Goal: Communication & Community: Answer question/provide support

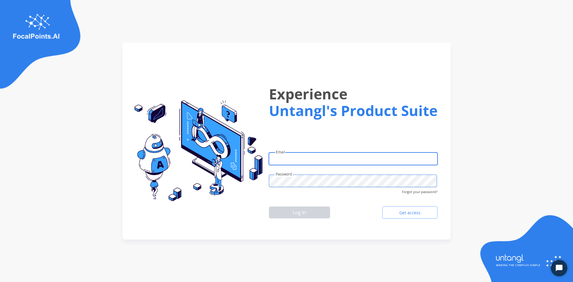
type input "**********"
click at [294, 219] on div "Log In Get access" at bounding box center [353, 212] width 169 height 17
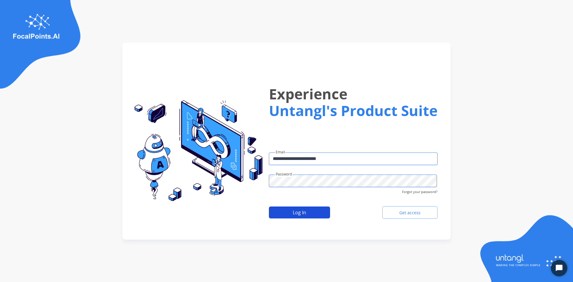
click at [295, 213] on button "Log In" at bounding box center [299, 213] width 61 height 12
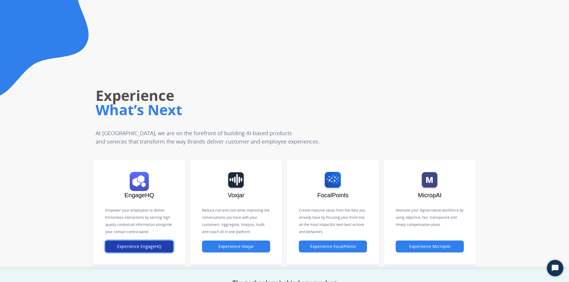
click at [145, 245] on button "Experience EngageHQ" at bounding box center [139, 247] width 68 height 12
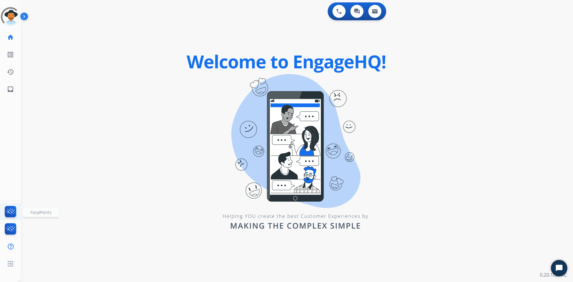
click at [6, 210] on img at bounding box center [11, 213] width 14 height 14
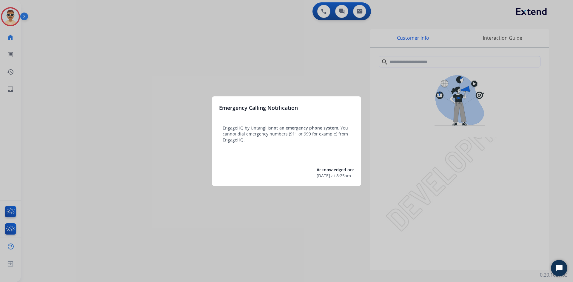
click at [26, 185] on div at bounding box center [286, 141] width 573 height 282
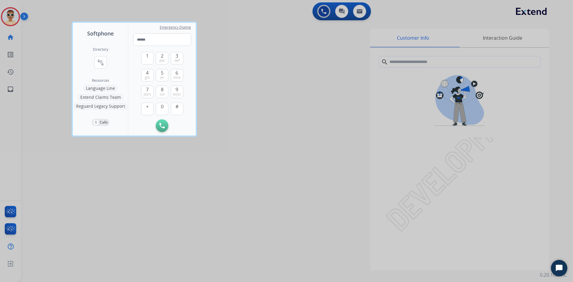
click at [9, 82] on div at bounding box center [286, 141] width 573 height 282
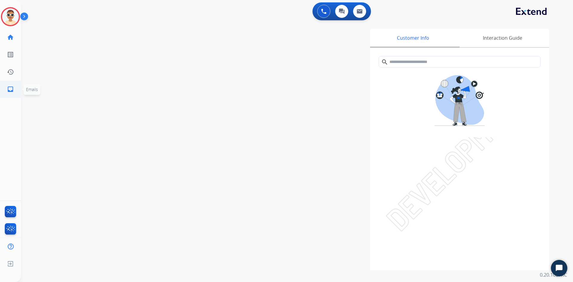
click at [10, 85] on link "inbox Emails" at bounding box center [10, 89] width 17 height 17
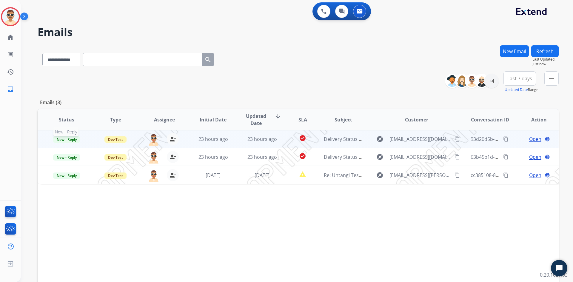
click at [63, 137] on span "New - Reply" at bounding box center [66, 139] width 27 height 6
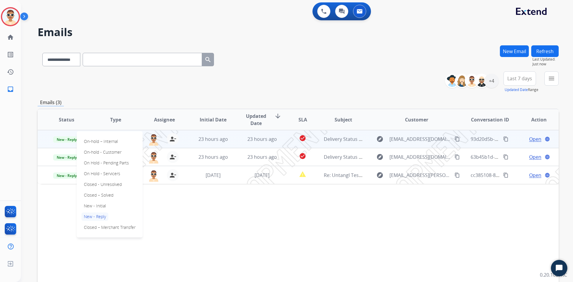
click at [188, 217] on div "Status Type Assignee Initial Date Updated Date arrow_downward SLA Subject Custo…" at bounding box center [298, 209] width 521 height 200
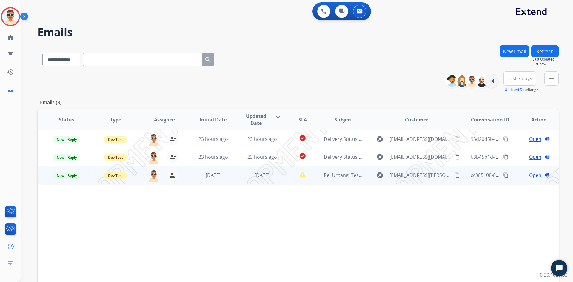
click at [530, 176] on span "Open" at bounding box center [536, 175] width 12 height 7
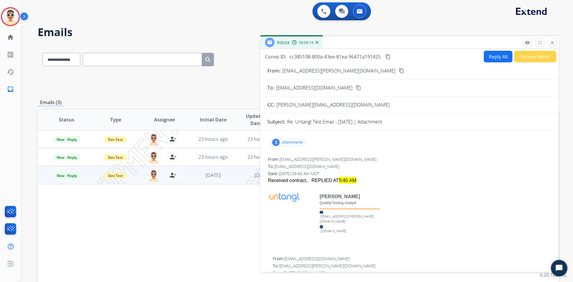
click at [293, 143] on p "attachments" at bounding box center [292, 142] width 21 height 5
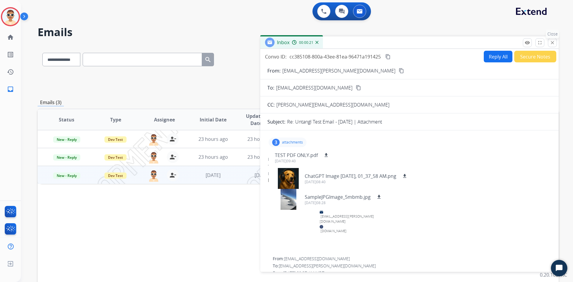
click at [553, 44] on mat-icon "close" at bounding box center [552, 42] width 5 height 5
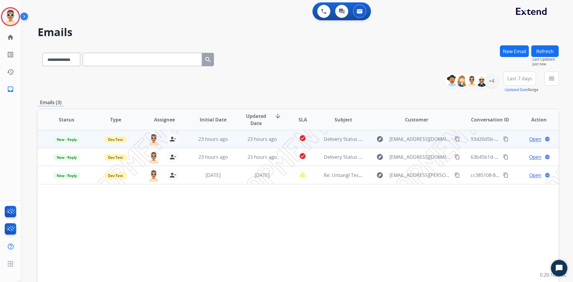
click at [532, 139] on span "Open" at bounding box center [536, 139] width 12 height 7
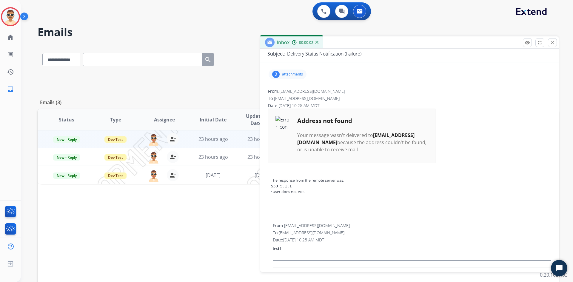
scroll to position [38, 0]
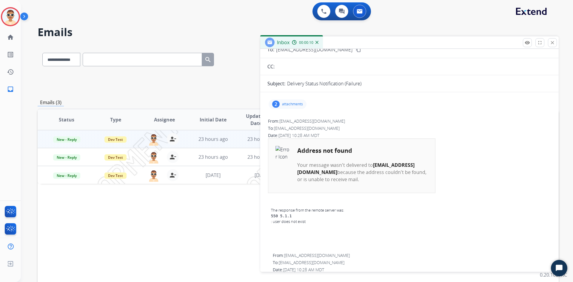
click at [295, 106] on p "attachments" at bounding box center [292, 104] width 21 height 5
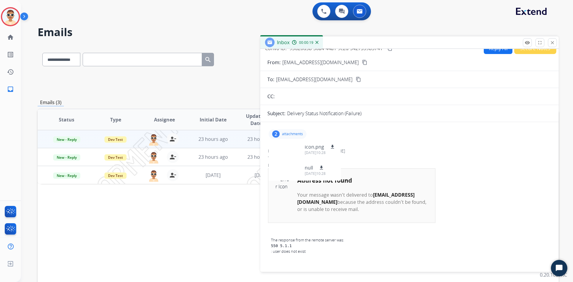
scroll to position [0, 0]
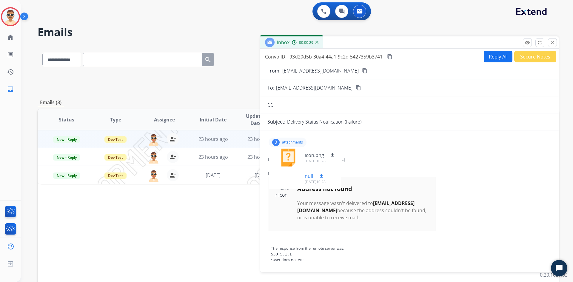
click at [290, 179] on div at bounding box center [289, 178] width 30 height 21
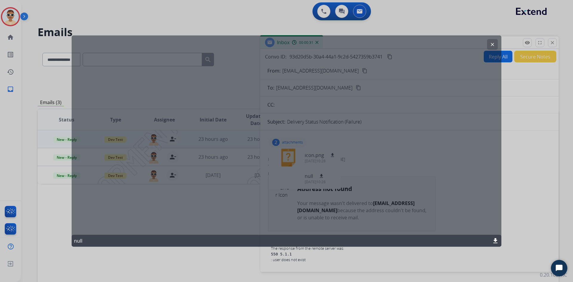
click at [489, 43] on button "clear" at bounding box center [492, 44] width 11 height 11
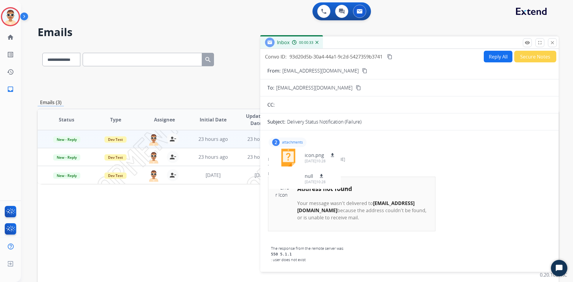
click at [377, 149] on div "2 attachments icon.png download [DATE]10:28 null download [DATE]10:28" at bounding box center [410, 142] width 284 height 14
click at [550, 41] on mat-icon "close" at bounding box center [552, 42] width 5 height 5
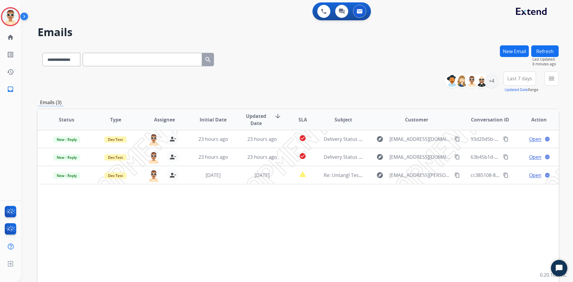
click at [519, 50] on button "New Email" at bounding box center [514, 51] width 29 height 12
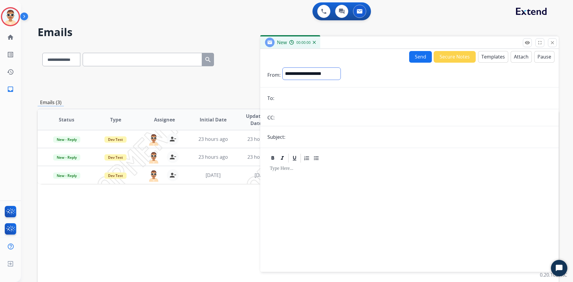
click at [323, 68] on select "**********" at bounding box center [312, 73] width 59 height 13
click at [554, 41] on mat-icon "close" at bounding box center [552, 42] width 5 height 5
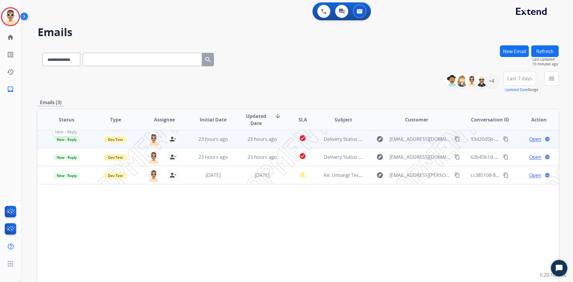
click at [76, 141] on span "New - Reply" at bounding box center [66, 139] width 27 height 6
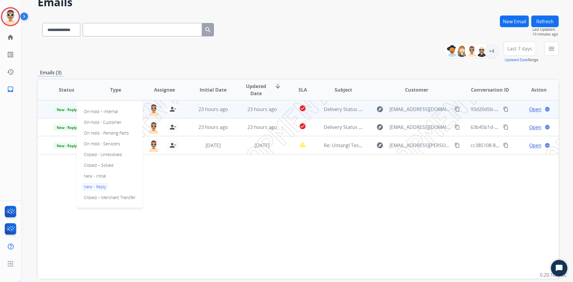
scroll to position [58, 0]
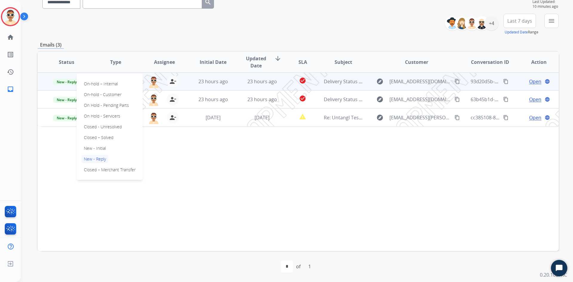
click at [222, 168] on div "Status Type Assignee Initial Date Updated Date arrow_downward SLA Subject Custo…" at bounding box center [298, 151] width 521 height 200
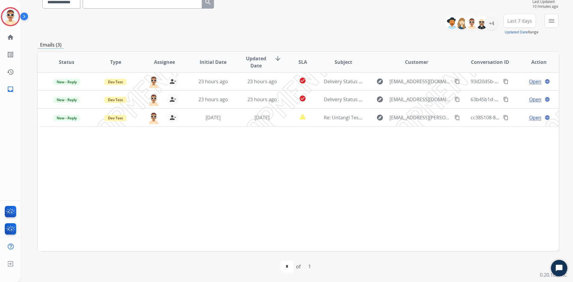
click at [548, 21] on mat-icon "menu" at bounding box center [551, 20] width 7 height 7
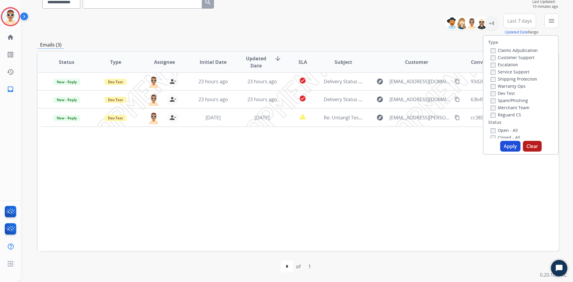
click at [405, 168] on div "Status Type Assignee Initial Date Updated Date arrow_downward SLA Subject Custo…" at bounding box center [298, 151] width 521 height 200
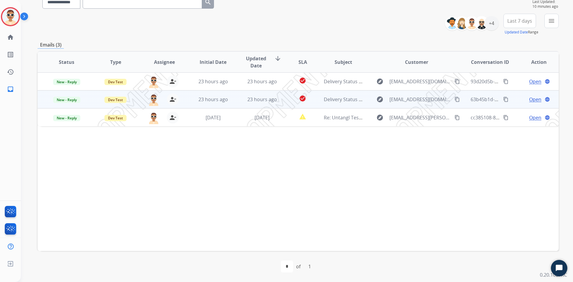
scroll to position [0, 0]
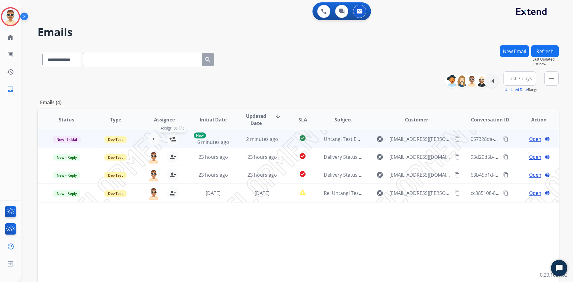
click at [172, 140] on mat-icon "person_add" at bounding box center [172, 139] width 7 height 7
click at [530, 139] on span "Open" at bounding box center [536, 139] width 12 height 7
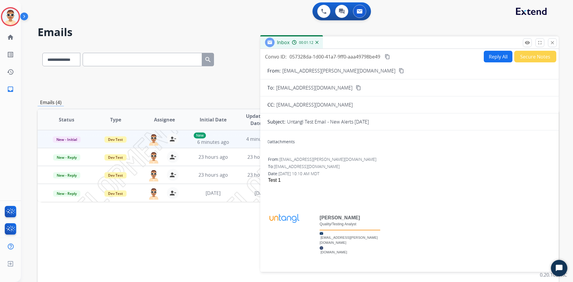
scroll to position [3, 0]
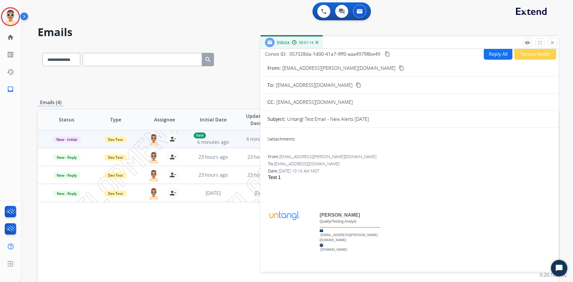
click at [490, 53] on button "Reply All" at bounding box center [498, 54] width 29 height 12
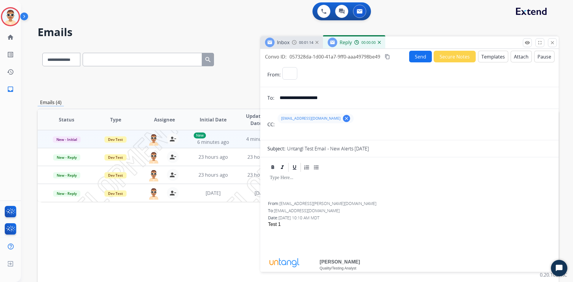
select select "**********"
click at [487, 58] on button "Templates" at bounding box center [493, 57] width 30 height 12
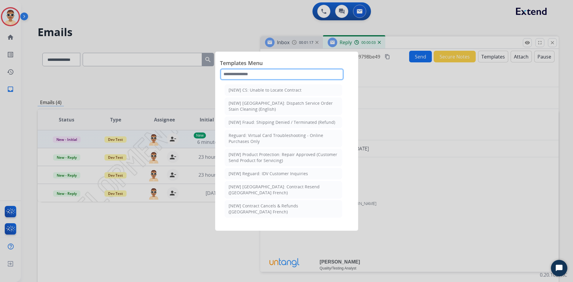
click at [275, 76] on input "text" at bounding box center [282, 74] width 124 height 12
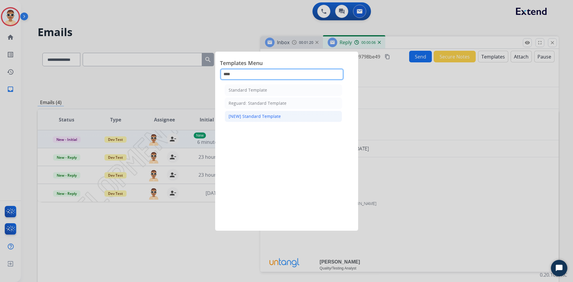
type input "****"
click at [262, 115] on div "[NEW] Standard Template" at bounding box center [255, 116] width 52 height 6
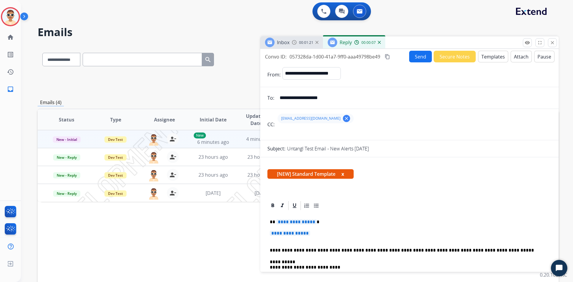
scroll to position [90, 0]
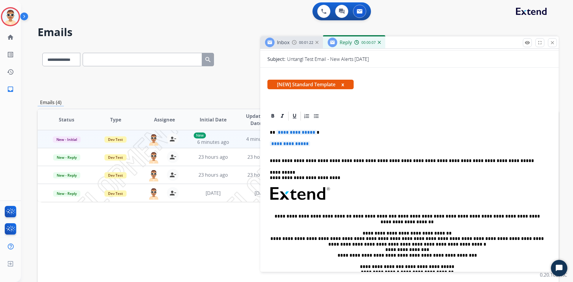
click at [297, 134] on span "**********" at bounding box center [297, 132] width 40 height 5
click at [288, 146] on span "**********" at bounding box center [290, 143] width 40 height 5
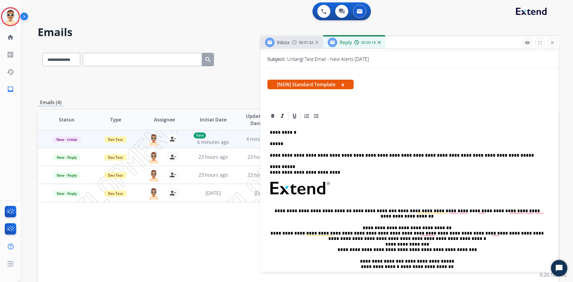
scroll to position [30, 0]
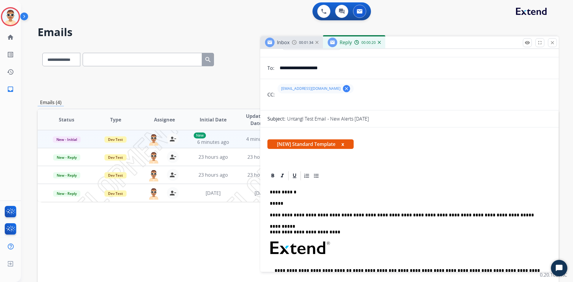
click at [380, 146] on div "[NEW] Standard Template x" at bounding box center [410, 146] width 284 height 14
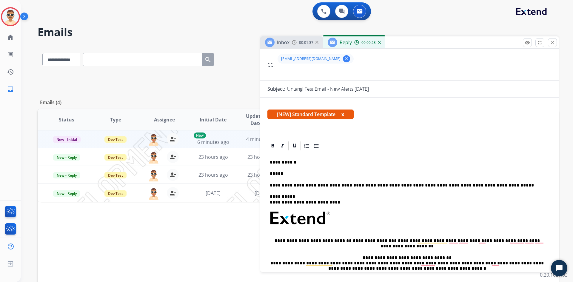
scroll to position [90, 0]
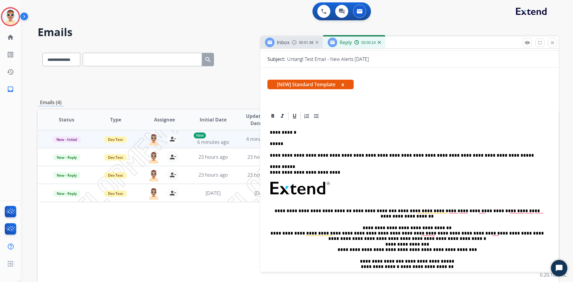
click at [305, 129] on div "**********" at bounding box center [410, 205] width 284 height 167
click at [287, 145] on p "*****" at bounding box center [407, 143] width 275 height 5
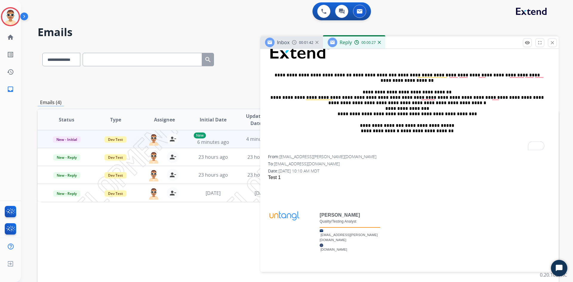
scroll to position [28, 0]
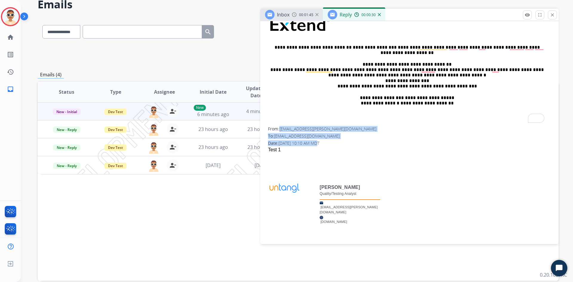
drag, startPoint x: 280, startPoint y: 131, endPoint x: 303, endPoint y: 152, distance: 30.7
click at [315, 143] on div "From: [EMAIL_ADDRESS][PERSON_NAME][DOMAIN_NAME] To: [EMAIL_ADDRESS][DOMAIN_NAME…" at bounding box center [410, 184] width 284 height 119
click at [302, 152] on div "Test 1" at bounding box center [409, 149] width 283 height 7
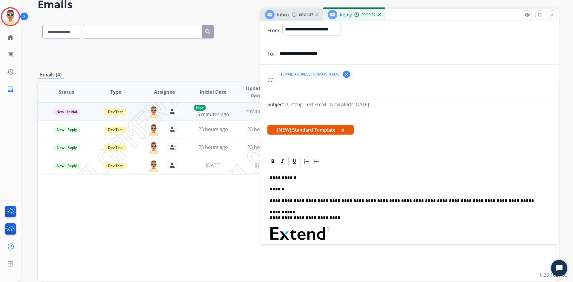
scroll to position [0, 0]
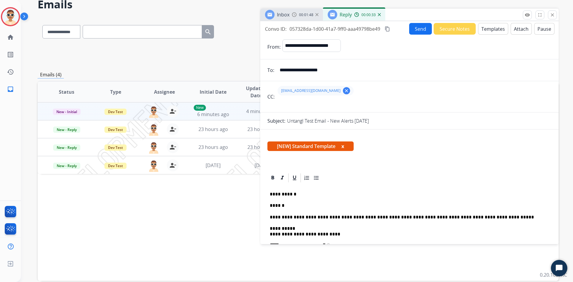
click at [417, 31] on button "Send" at bounding box center [420, 29] width 23 height 12
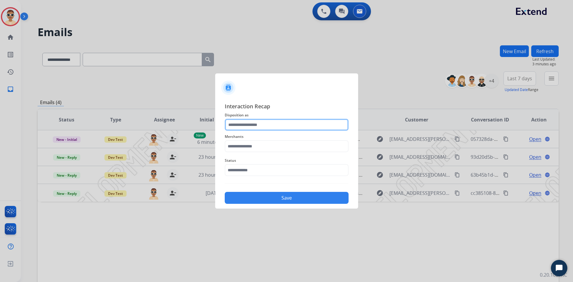
click at [259, 125] on input "text" at bounding box center [287, 125] width 124 height 12
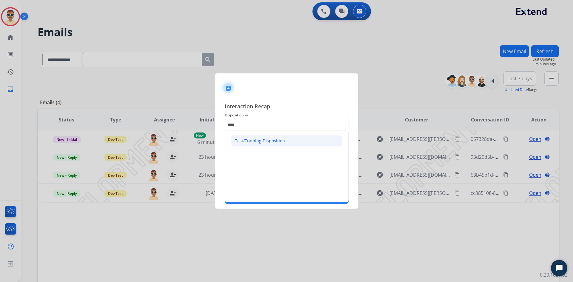
click at [257, 140] on div "Test/Training Disposition" at bounding box center [260, 141] width 50 height 6
type input "**********"
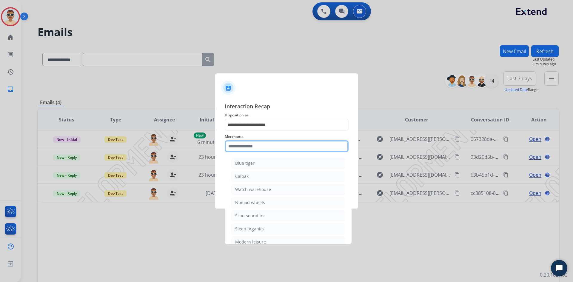
click at [254, 148] on input "text" at bounding box center [287, 146] width 124 height 12
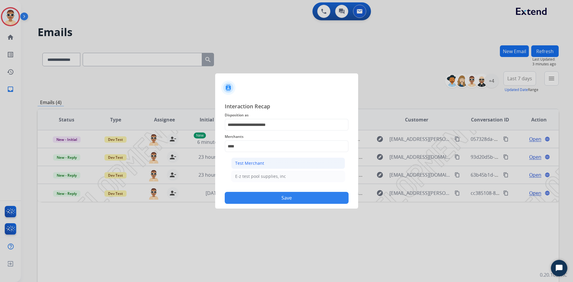
click at [255, 165] on div "Test Merchant" at bounding box center [249, 163] width 29 height 6
type input "**********"
click at [253, 171] on input "text" at bounding box center [287, 170] width 124 height 12
type input "*"
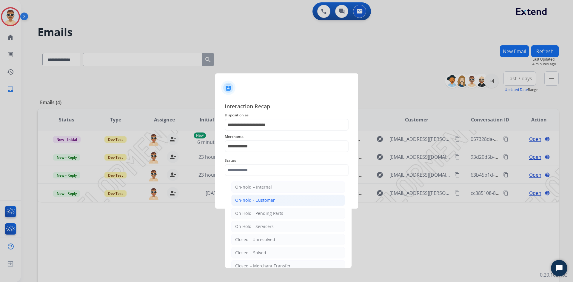
click at [274, 202] on li "On-hold - Customer" at bounding box center [288, 200] width 114 height 11
type input "**********"
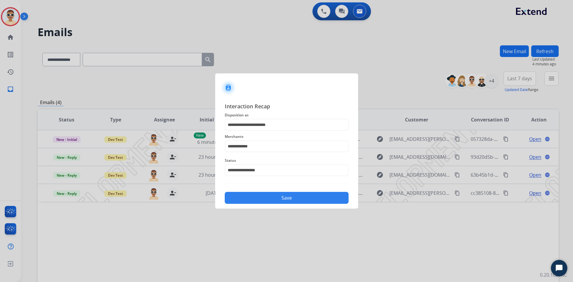
click at [273, 199] on button "Save" at bounding box center [287, 198] width 124 height 12
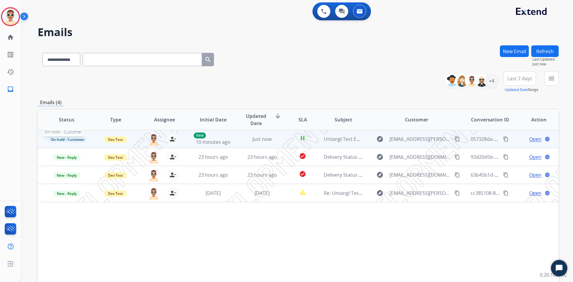
click at [68, 140] on span "On-hold - Customer" at bounding box center [67, 139] width 41 height 6
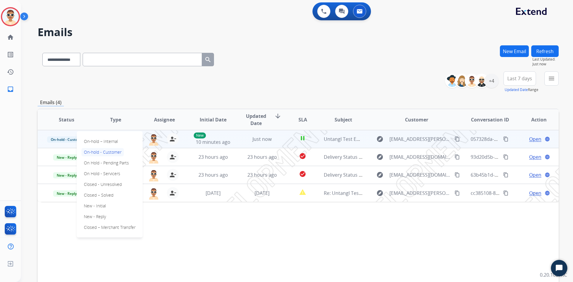
scroll to position [58, 0]
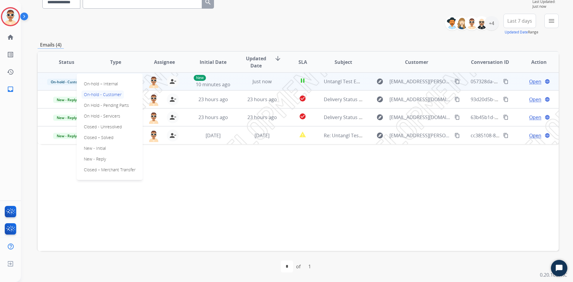
click at [175, 179] on div "Status Type Assignee Initial Date Updated Date arrow_downward SLA Subject Custo…" at bounding box center [298, 151] width 521 height 200
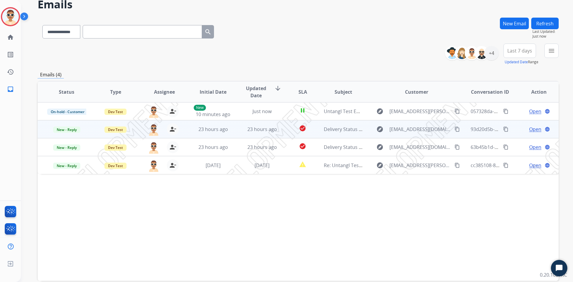
scroll to position [0, 0]
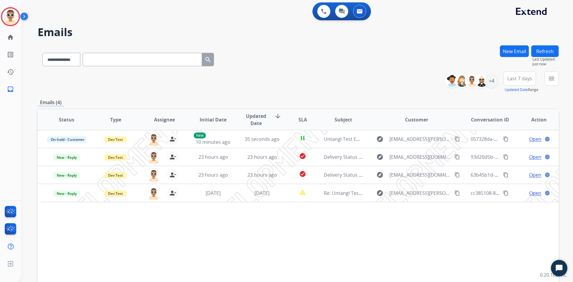
click at [556, 97] on div "**********" at bounding box center [298, 192] width 521 height 294
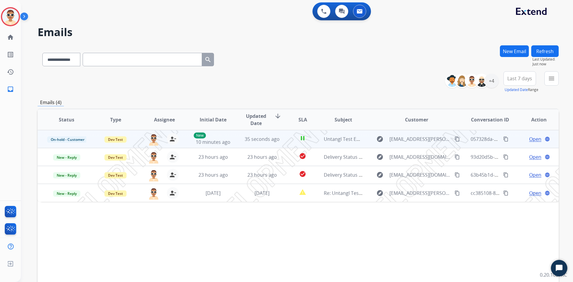
click at [532, 139] on span "Open" at bounding box center [536, 139] width 12 height 7
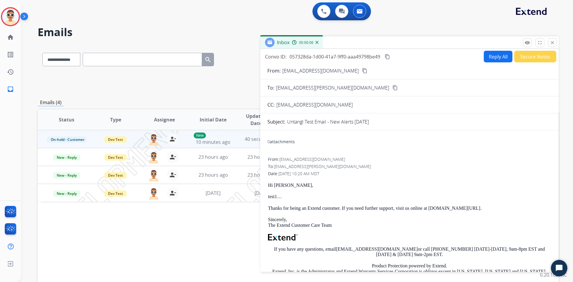
click at [489, 55] on button "Reply All" at bounding box center [498, 57] width 29 height 12
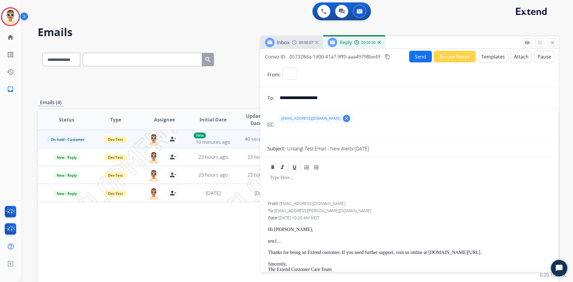
select select "**********"
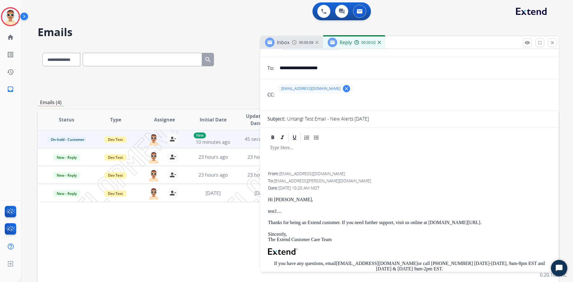
scroll to position [60, 0]
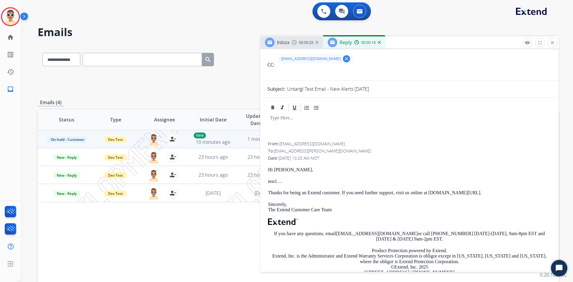
click at [332, 131] on div at bounding box center [410, 126] width 284 height 27
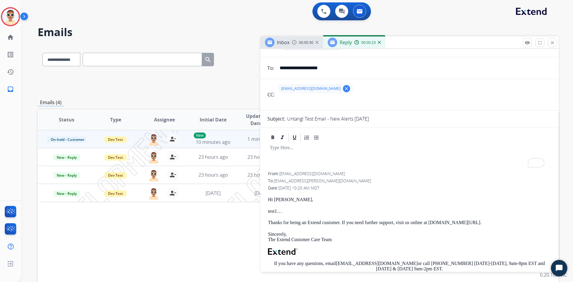
scroll to position [0, 0]
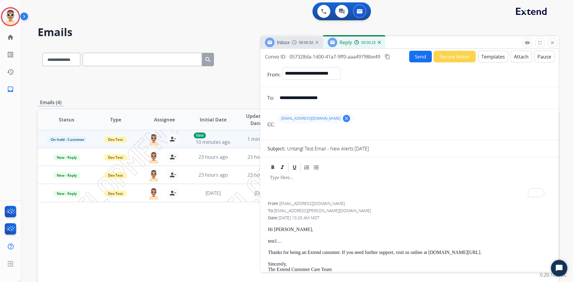
click at [298, 45] on div "Inbox 00:00:32" at bounding box center [291, 42] width 63 height 12
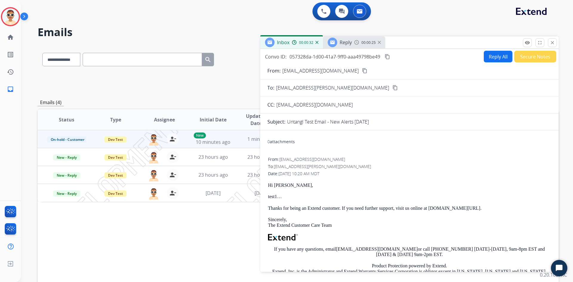
click at [354, 45] on div "Reply 00:00:25" at bounding box center [354, 42] width 62 height 12
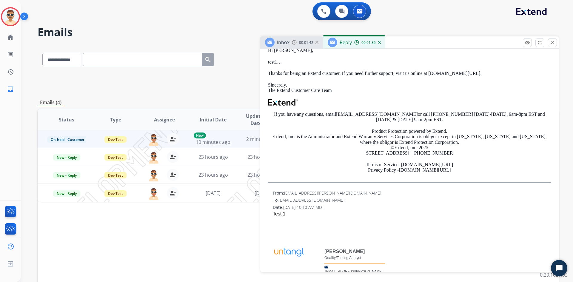
scroll to position [119, 0]
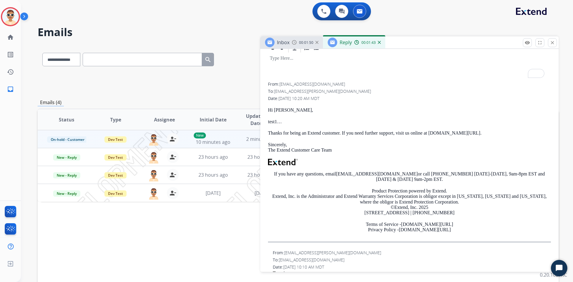
click at [291, 62] on div "To enrich screen reader interactions, please activate Accessibility in Grammarl…" at bounding box center [410, 66] width 284 height 27
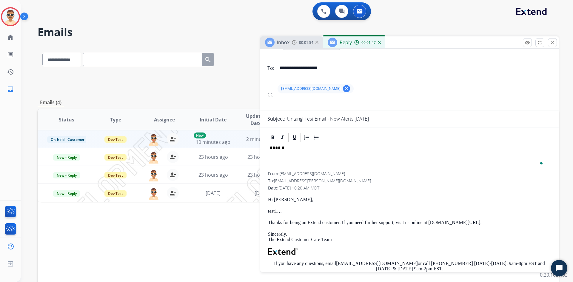
scroll to position [0, 0]
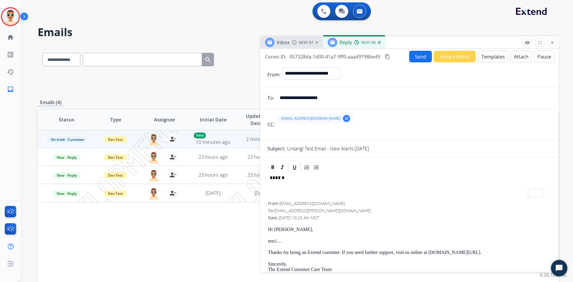
click at [415, 171] on div at bounding box center [410, 167] width 284 height 11
click at [390, 181] on div "******" at bounding box center [410, 186] width 284 height 27
click at [420, 57] on button "Send" at bounding box center [420, 57] width 23 height 12
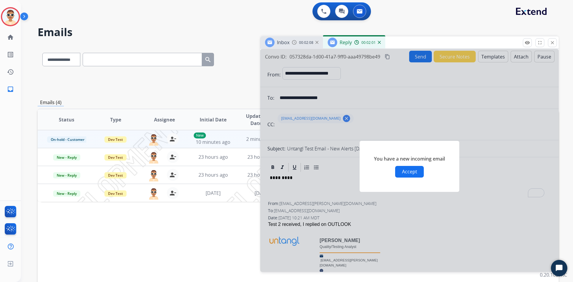
click at [407, 171] on button "Accept" at bounding box center [409, 172] width 29 height 12
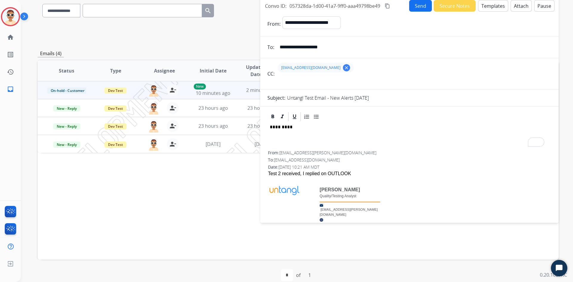
scroll to position [91, 0]
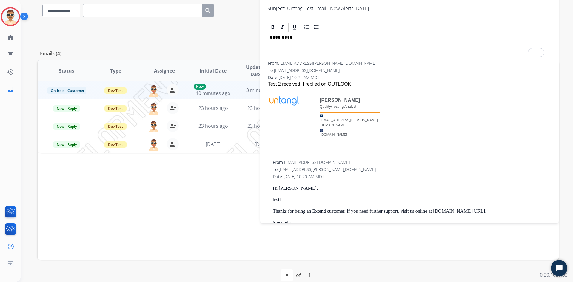
click at [394, 11] on div "Untangl Test Email - New Alerts [DATE]" at bounding box center [419, 8] width 265 height 7
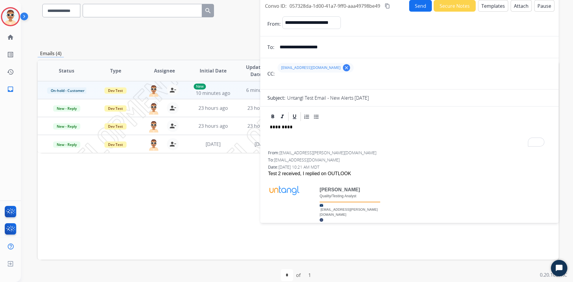
click at [300, 135] on div "*********" at bounding box center [410, 135] width 284 height 27
